Goal: Task Accomplishment & Management: Manage account settings

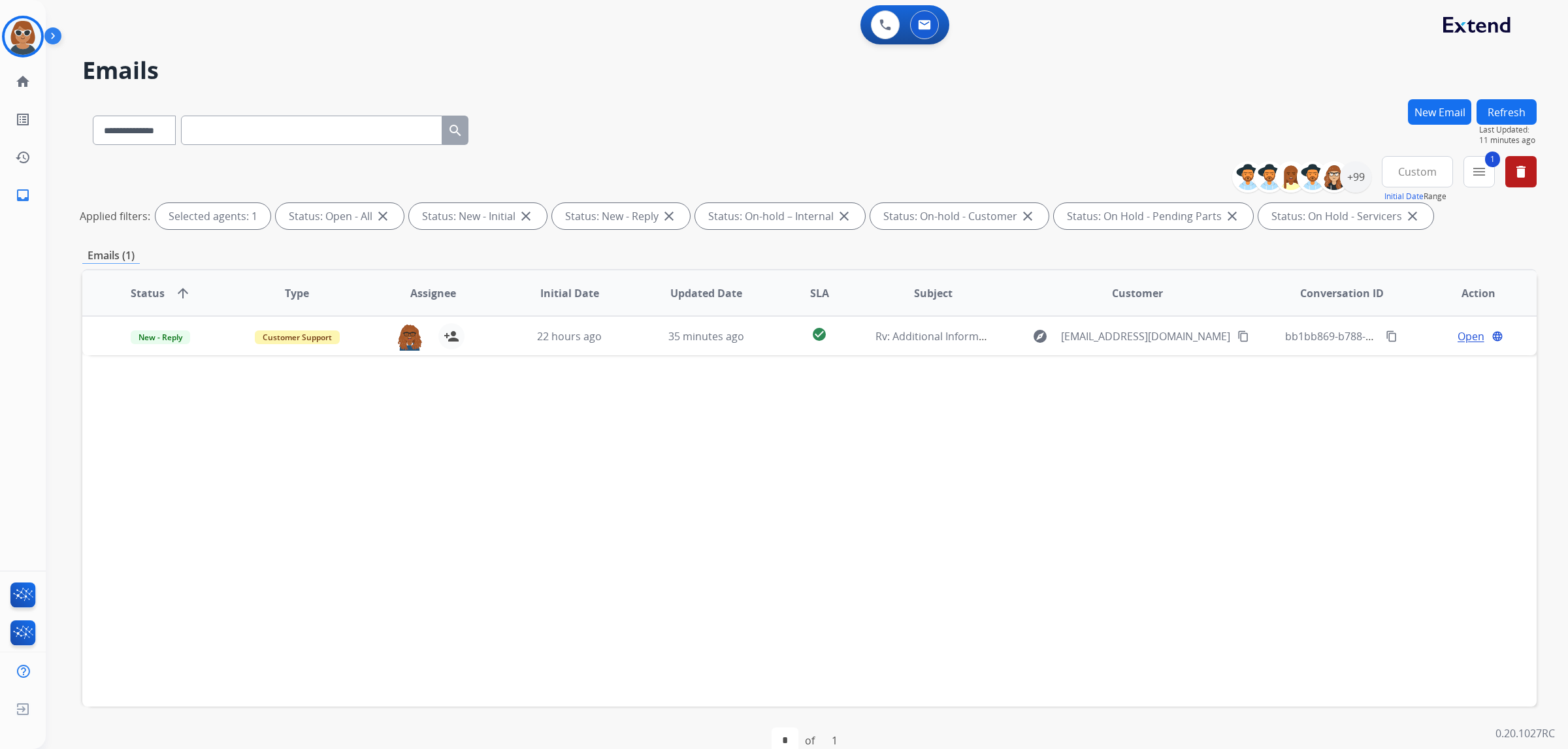
select select "**********"
click at [14, 40] on img at bounding box center [22, 36] width 37 height 37
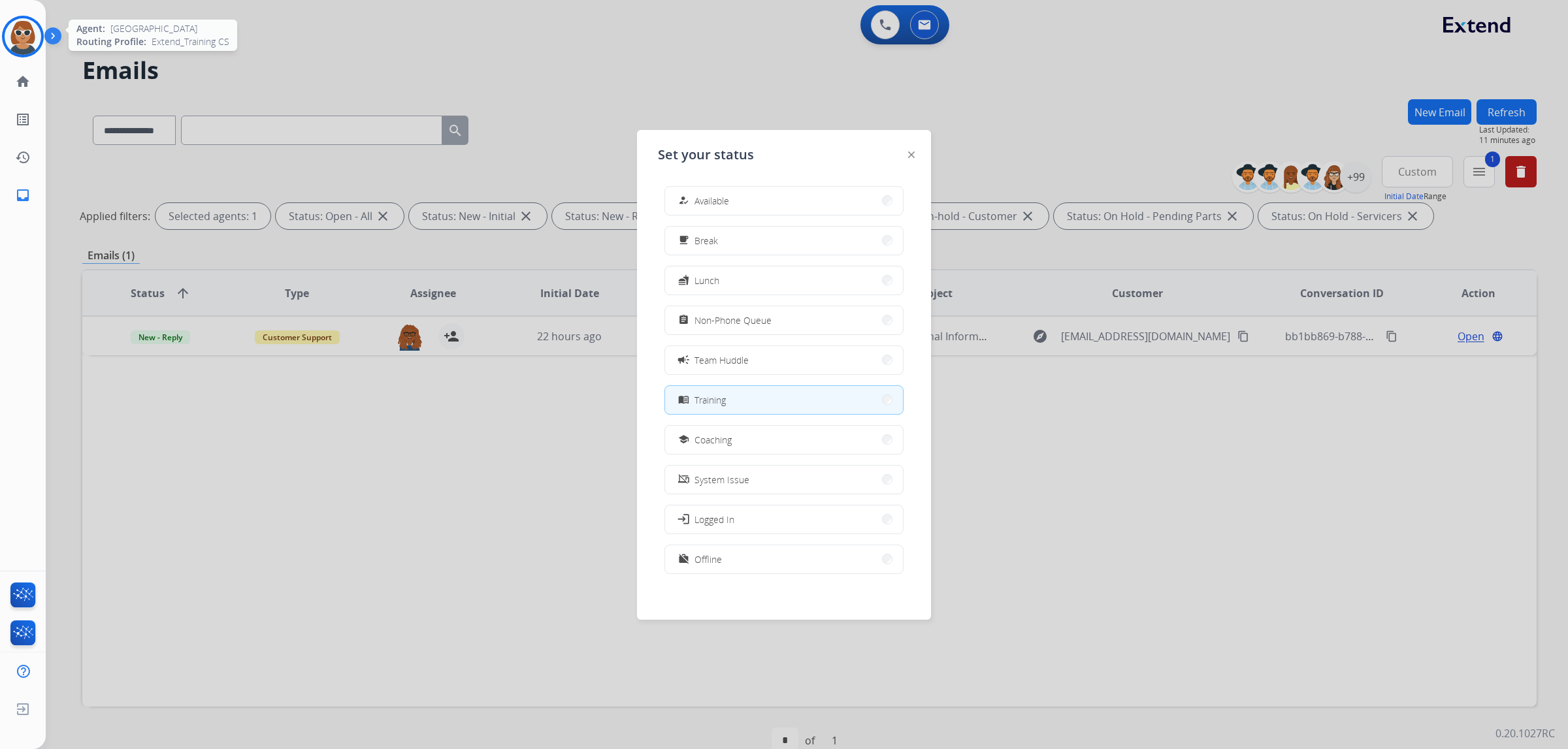
click at [22, 34] on img at bounding box center [22, 36] width 37 height 37
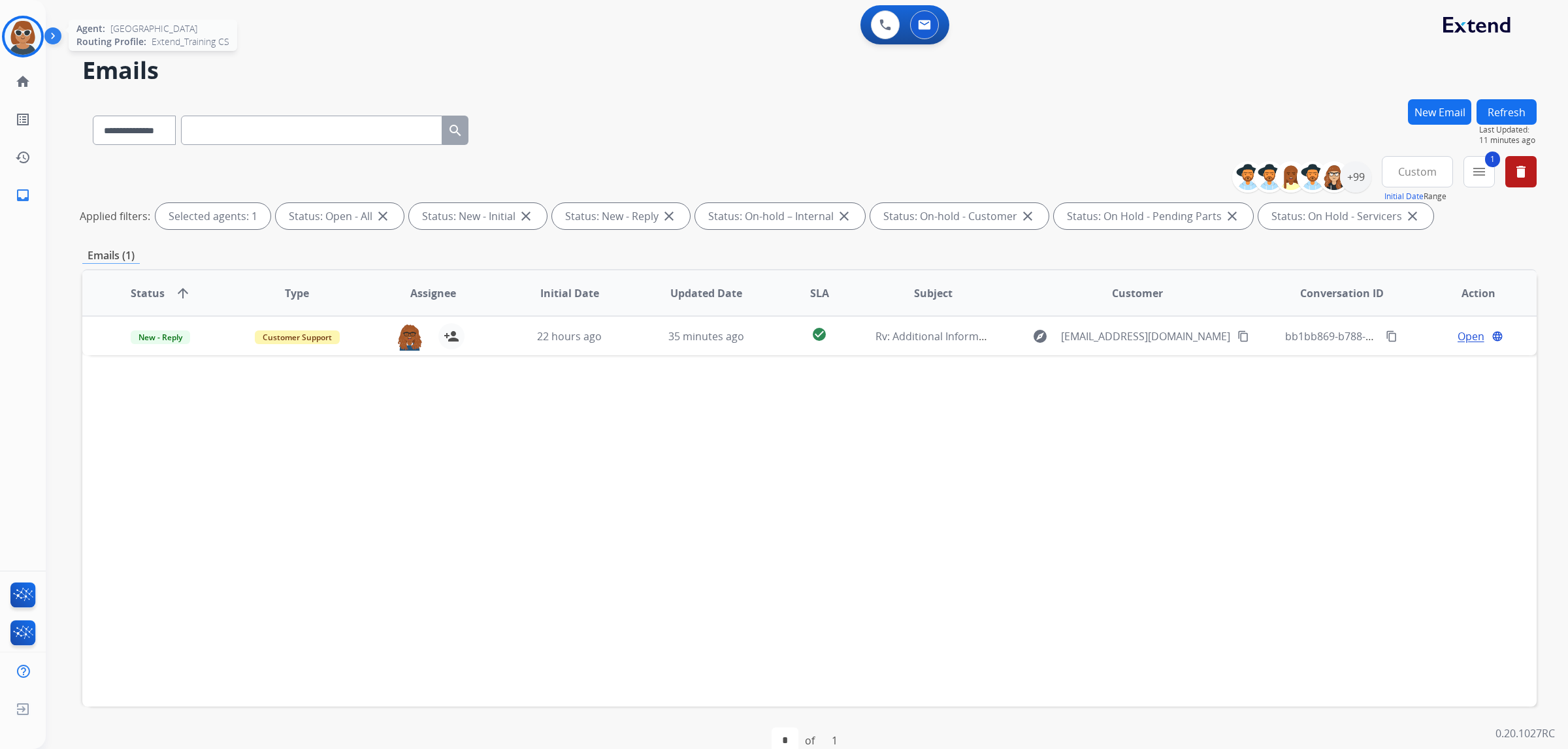
click at [13, 46] on img at bounding box center [22, 36] width 37 height 37
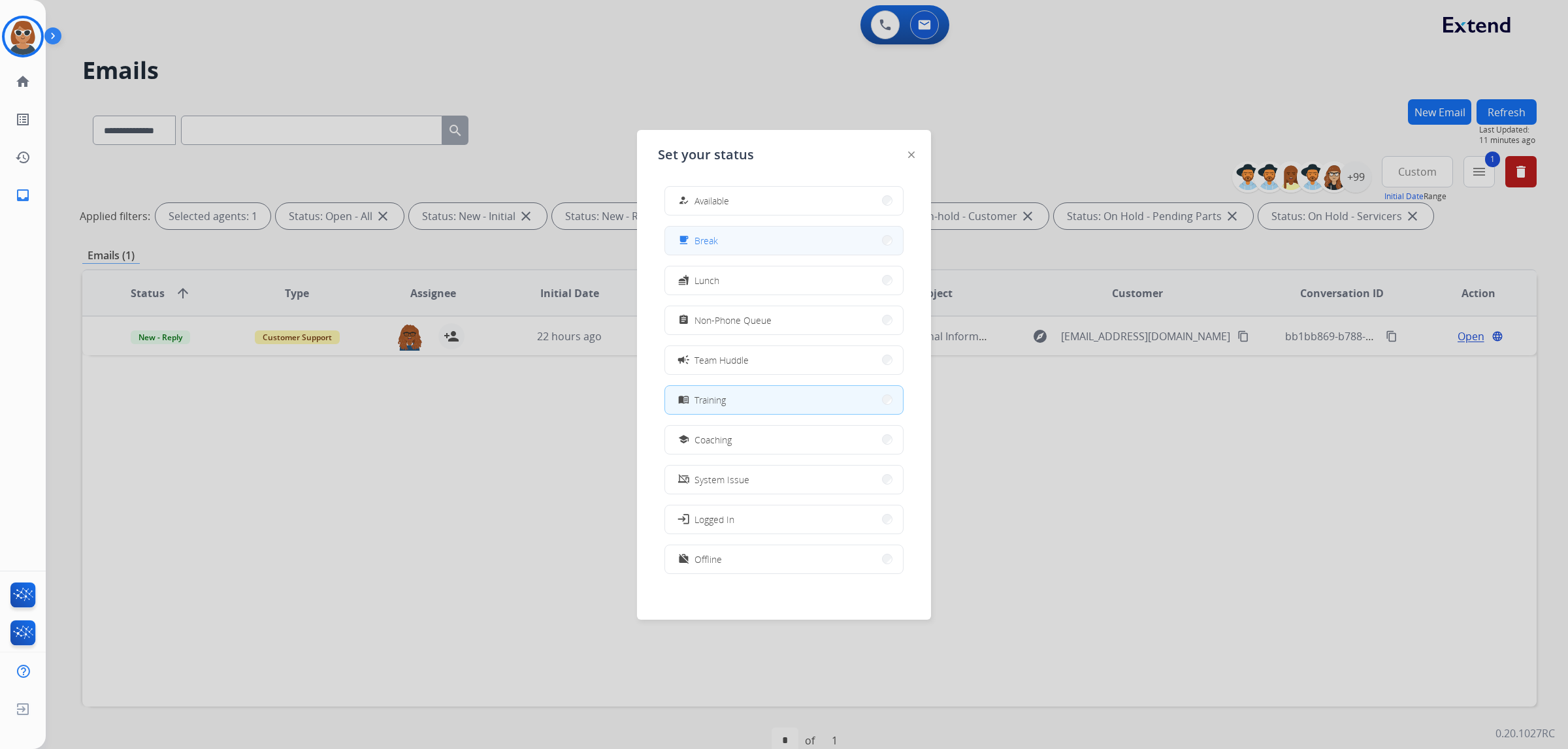
click at [735, 227] on button "free_breakfast Break" at bounding box center [784, 240] width 238 height 28
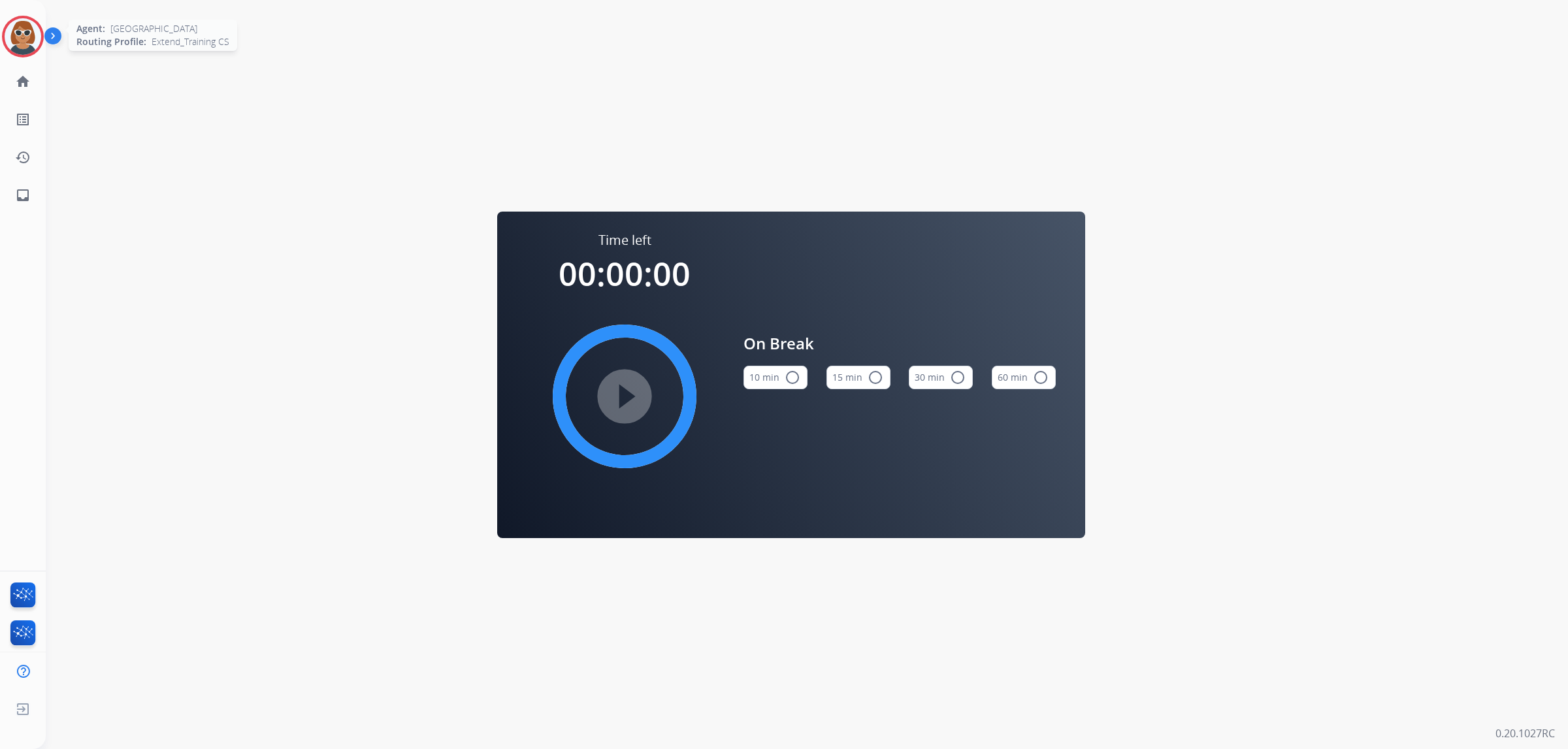
click at [23, 32] on img at bounding box center [22, 36] width 37 height 37
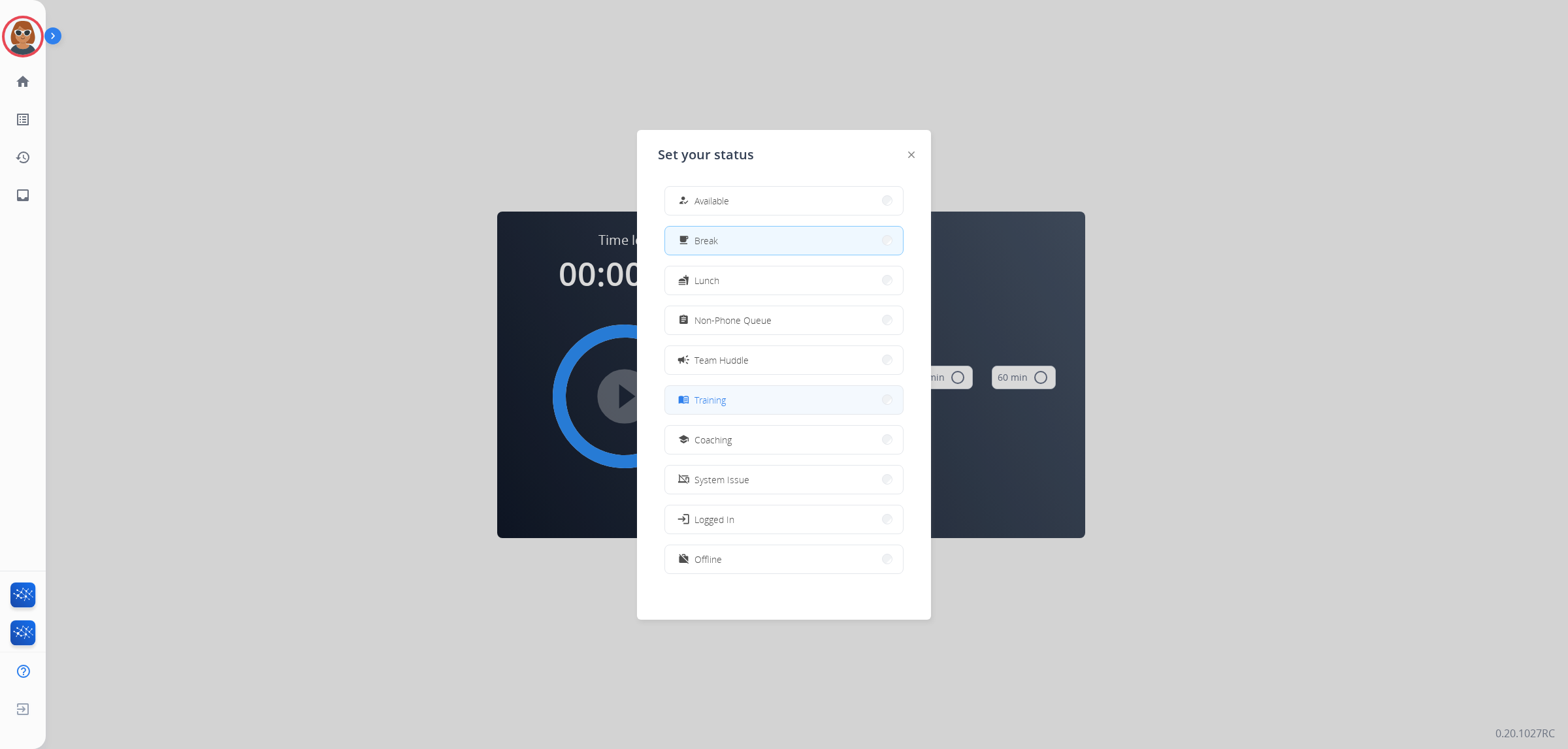
click at [728, 403] on button "menu_book Training" at bounding box center [784, 400] width 238 height 28
